Goal: Task Accomplishment & Management: Manage account settings

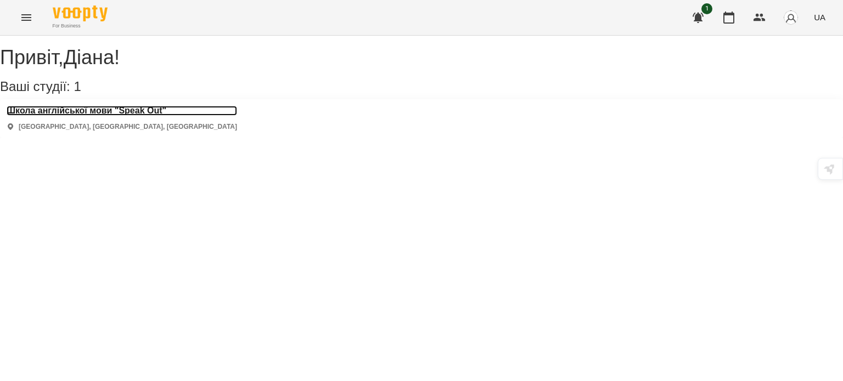
click at [160, 116] on h3 "Школа англійської мови "Speak Out"" at bounding box center [122, 111] width 230 height 10
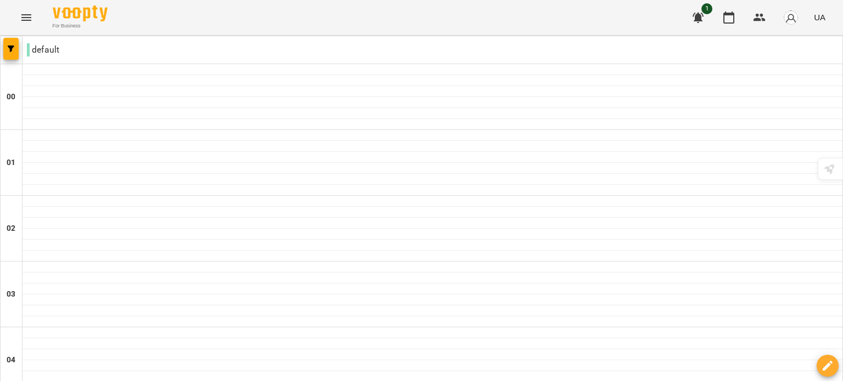
scroll to position [1097, 0]
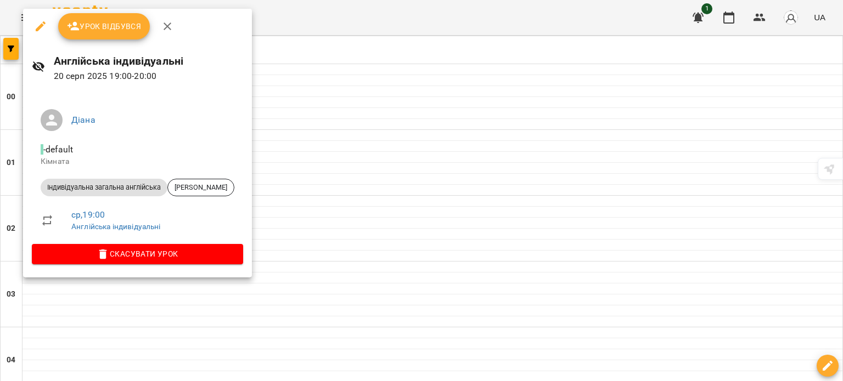
click at [115, 32] on span "Урок відбувся" at bounding box center [104, 26] width 75 height 13
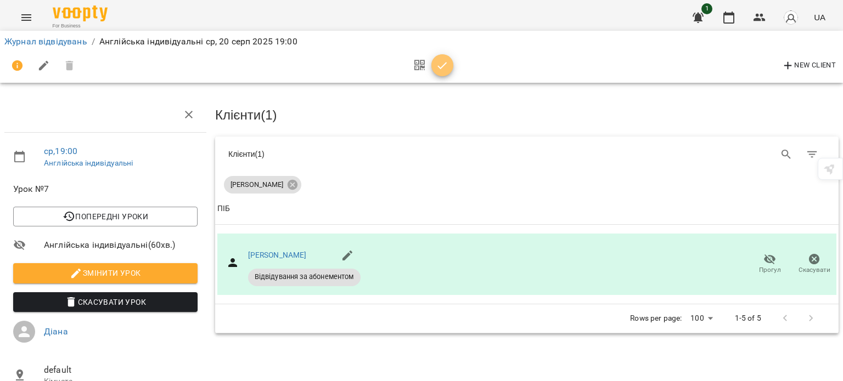
click at [434, 65] on span "button" at bounding box center [442, 65] width 22 height 13
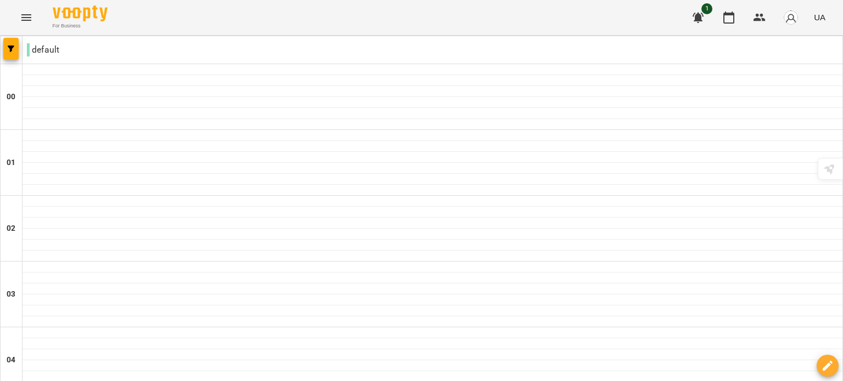
scroll to position [988, 0]
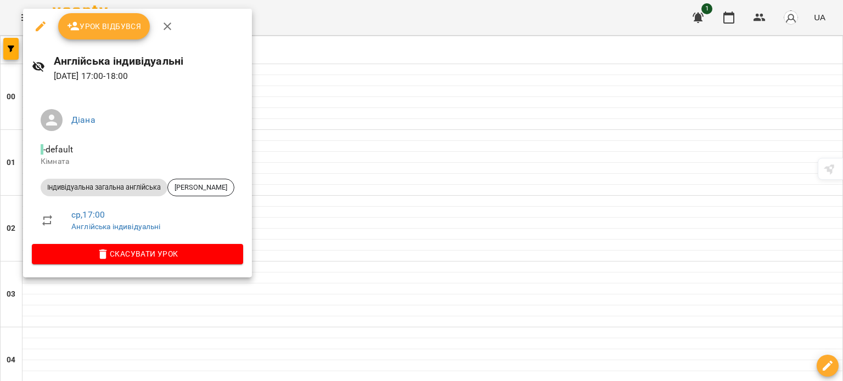
click at [116, 30] on span "Урок відбувся" at bounding box center [104, 26] width 75 height 13
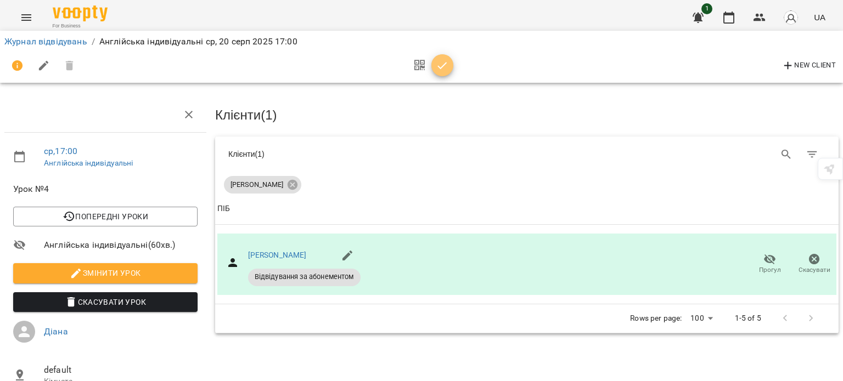
click at [436, 63] on icon "button" at bounding box center [442, 65] width 13 height 13
